Goal: Information Seeking & Learning: Learn about a topic

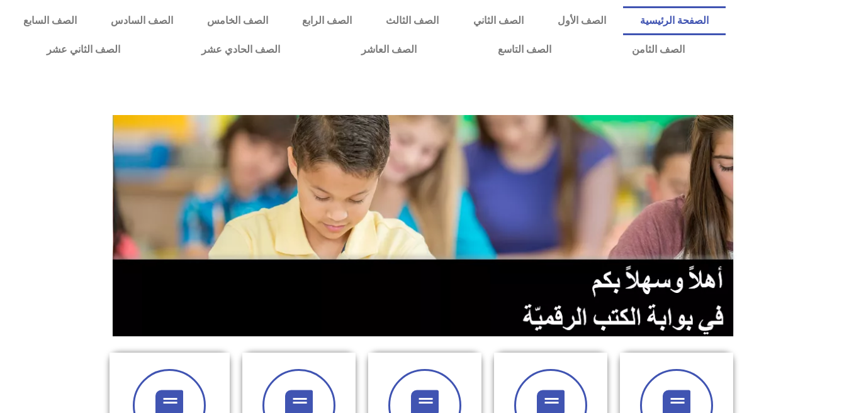
scroll to position [0, 35]
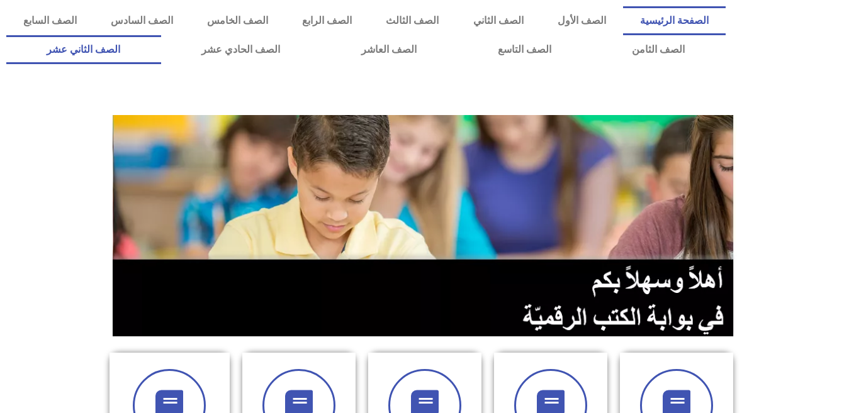
click at [7, 45] on link "الصف الثاني عشر" at bounding box center [83, 49] width 155 height 29
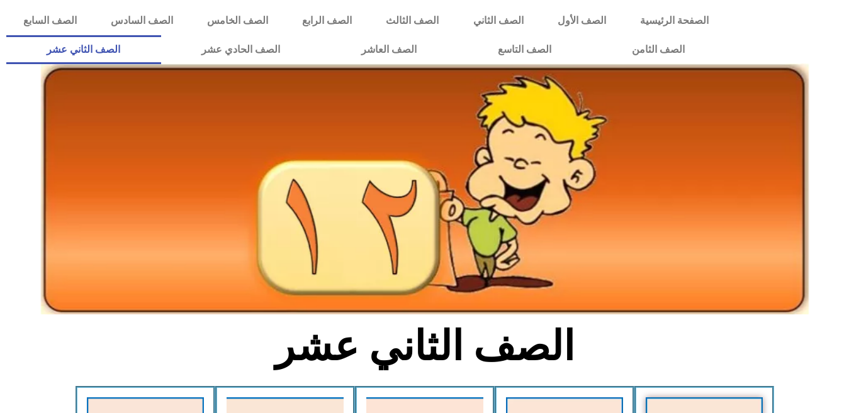
scroll to position [0, 35]
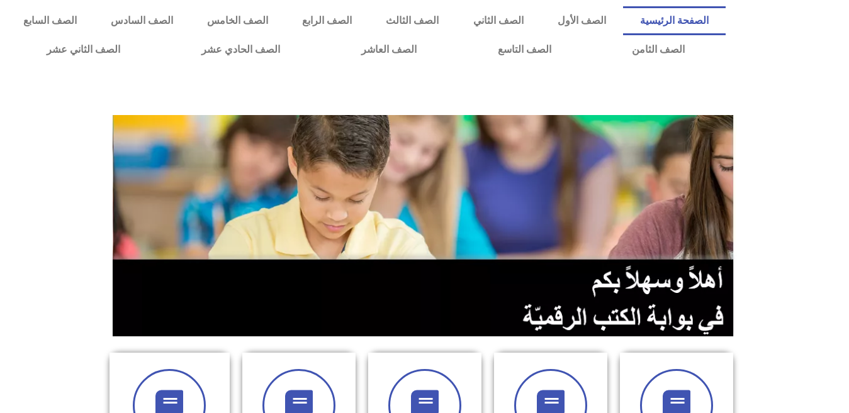
scroll to position [0, 35]
click at [457, 35] on link "الصف التاسع" at bounding box center [524, 49] width 135 height 29
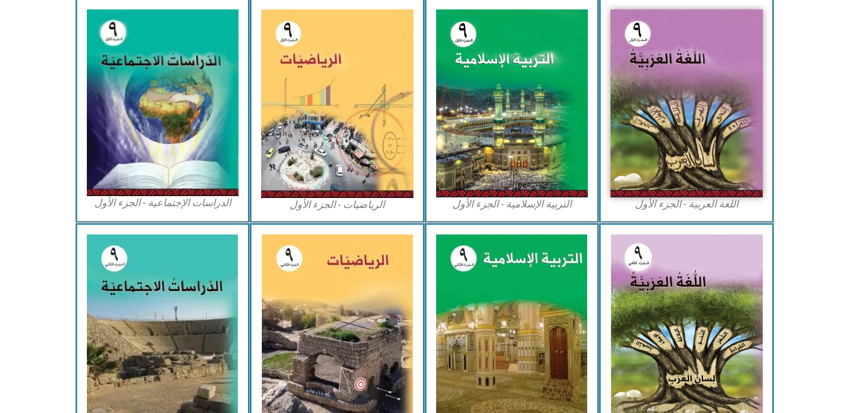
scroll to position [404, 0]
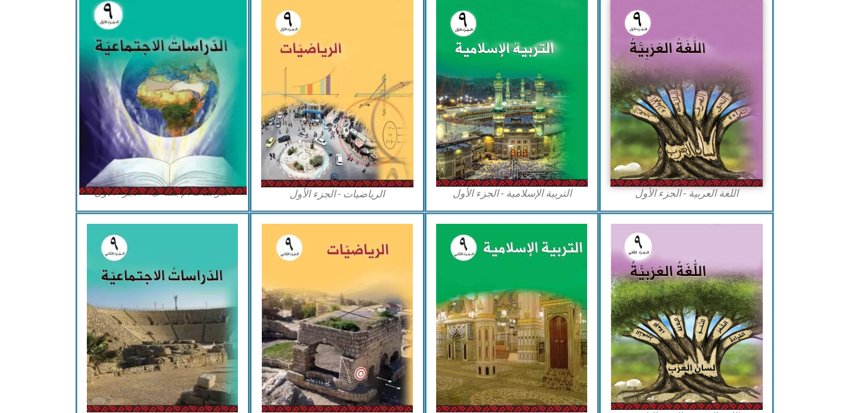
click at [194, 52] on img at bounding box center [162, 93] width 167 height 206
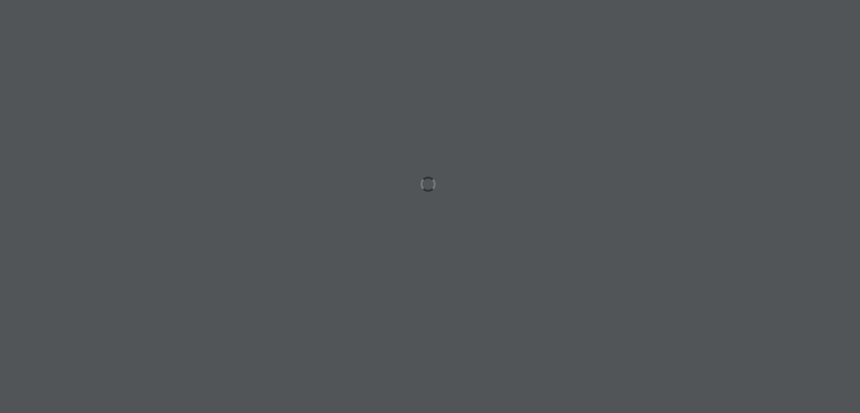
scroll to position [0, 35]
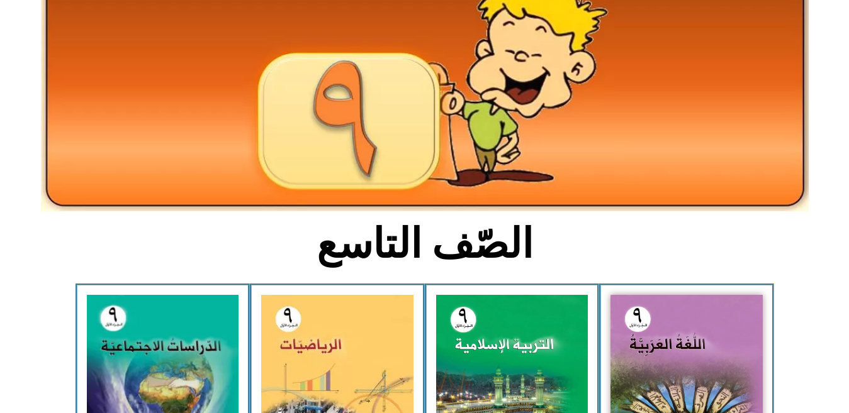
scroll to position [111, 0]
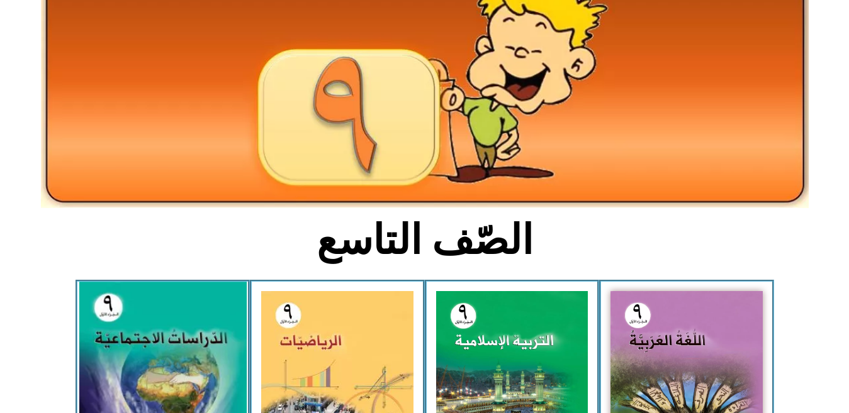
click at [137, 352] on img at bounding box center [162, 386] width 167 height 206
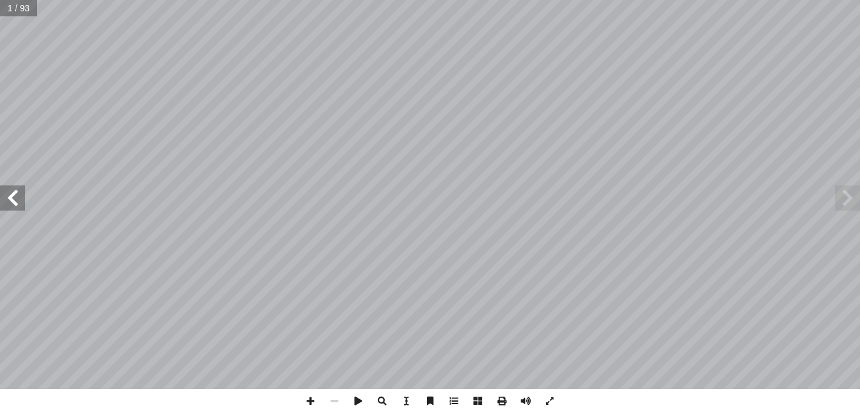
click at [12, 202] on span at bounding box center [12, 198] width 25 height 25
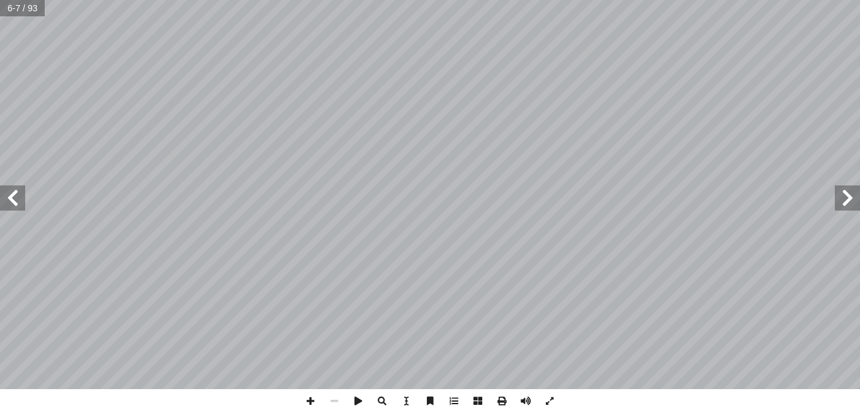
click at [859, 197] on span at bounding box center [846, 198] width 25 height 25
click at [310, 396] on span at bounding box center [310, 402] width 24 height 24
click at [310, 402] on span at bounding box center [310, 402] width 24 height 24
click at [339, 395] on span at bounding box center [334, 402] width 24 height 24
click at [16, 11] on input "text" at bounding box center [27, 8] width 55 height 16
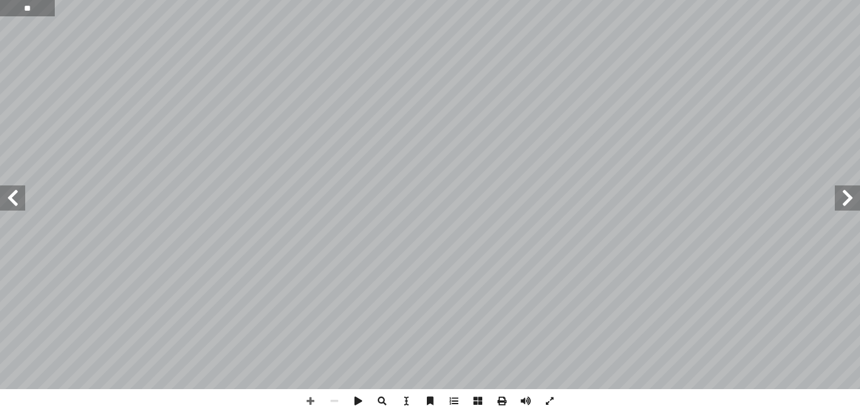
type input "**"
click at [15, 191] on span at bounding box center [12, 198] width 25 height 25
click at [855, 203] on span at bounding box center [846, 198] width 25 height 25
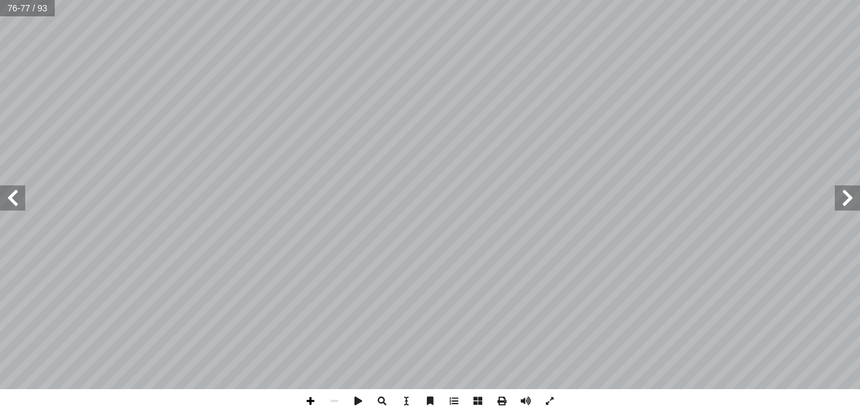
click at [317, 402] on span at bounding box center [310, 402] width 24 height 24
click at [306, 398] on span at bounding box center [310, 402] width 24 height 24
click at [550, 403] on span at bounding box center [549, 402] width 24 height 24
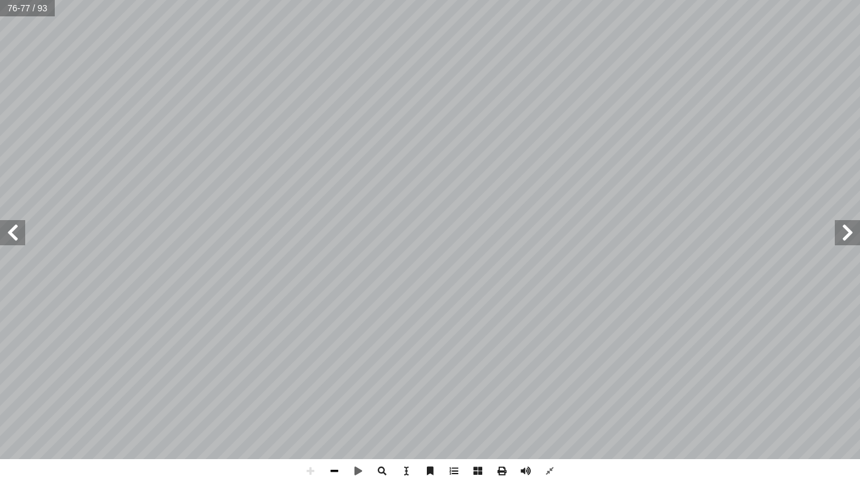
click at [337, 413] on span at bounding box center [334, 471] width 24 height 24
click at [851, 227] on span at bounding box center [846, 232] width 25 height 25
click at [545, 413] on span at bounding box center [549, 471] width 24 height 24
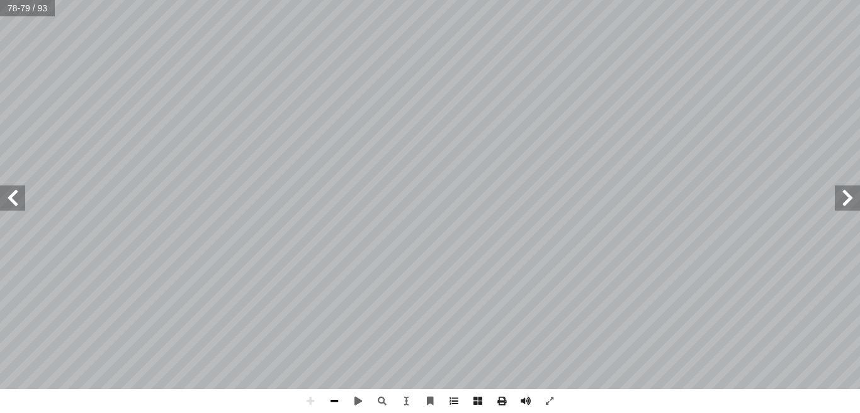
click at [343, 400] on span at bounding box center [334, 402] width 24 height 24
